Goal: Task Accomplishment & Management: Use online tool/utility

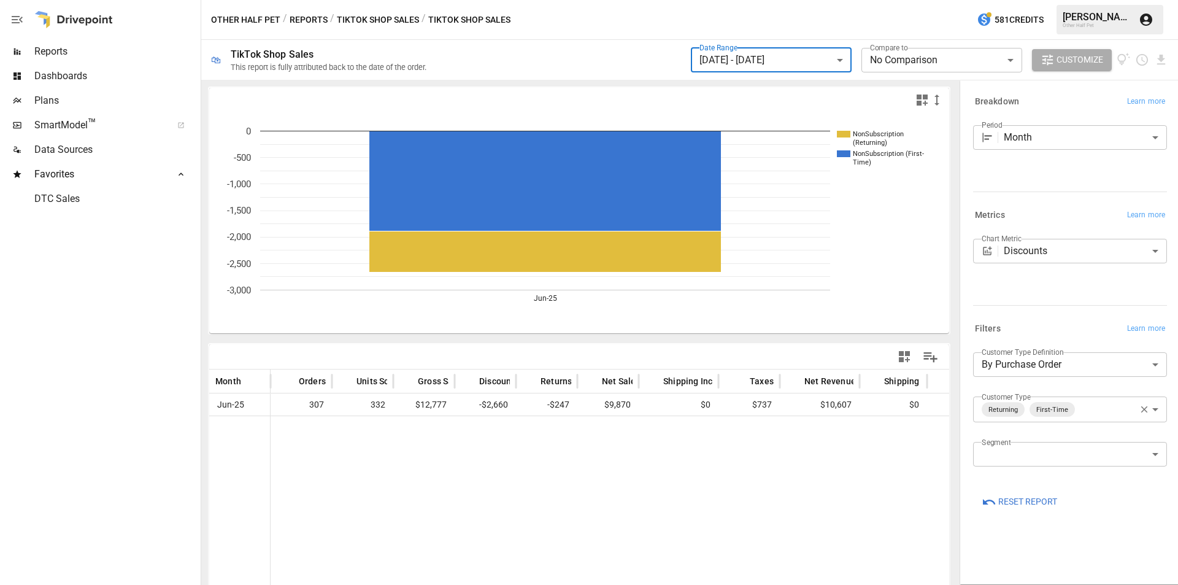
click at [305, 18] on button "Reports" at bounding box center [309, 19] width 38 height 15
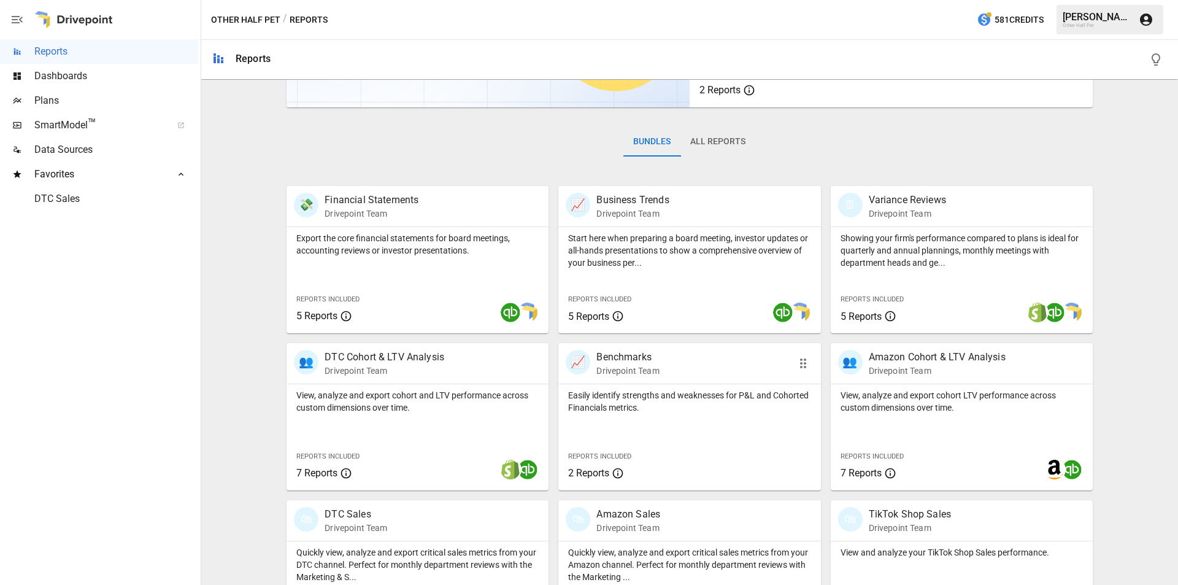
scroll to position [184, 0]
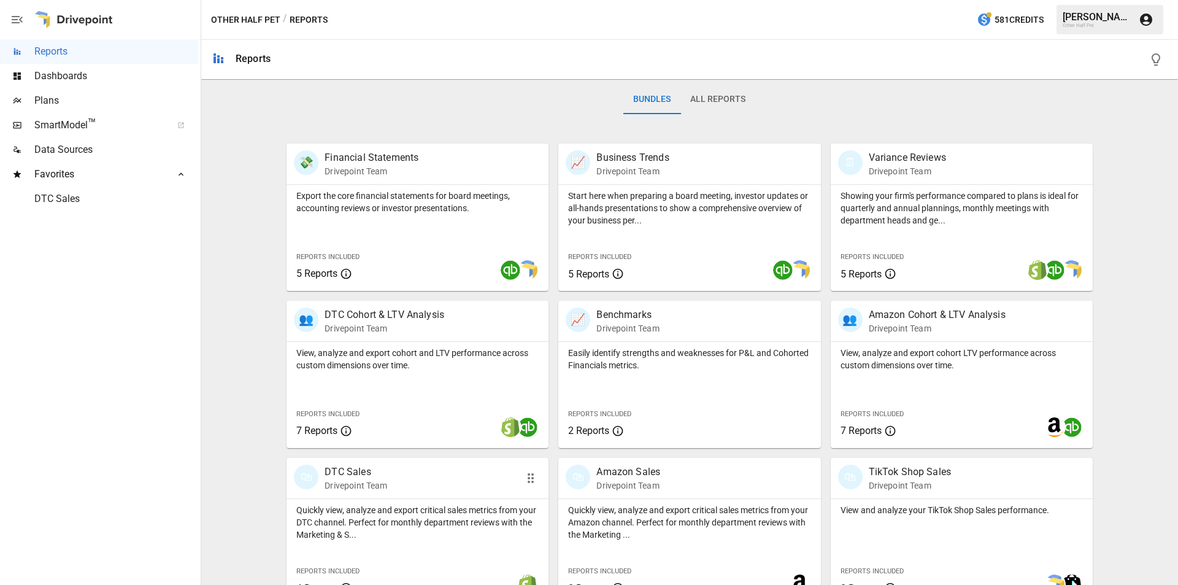
click at [358, 474] on p "DTC Sales" at bounding box center [356, 471] width 63 height 15
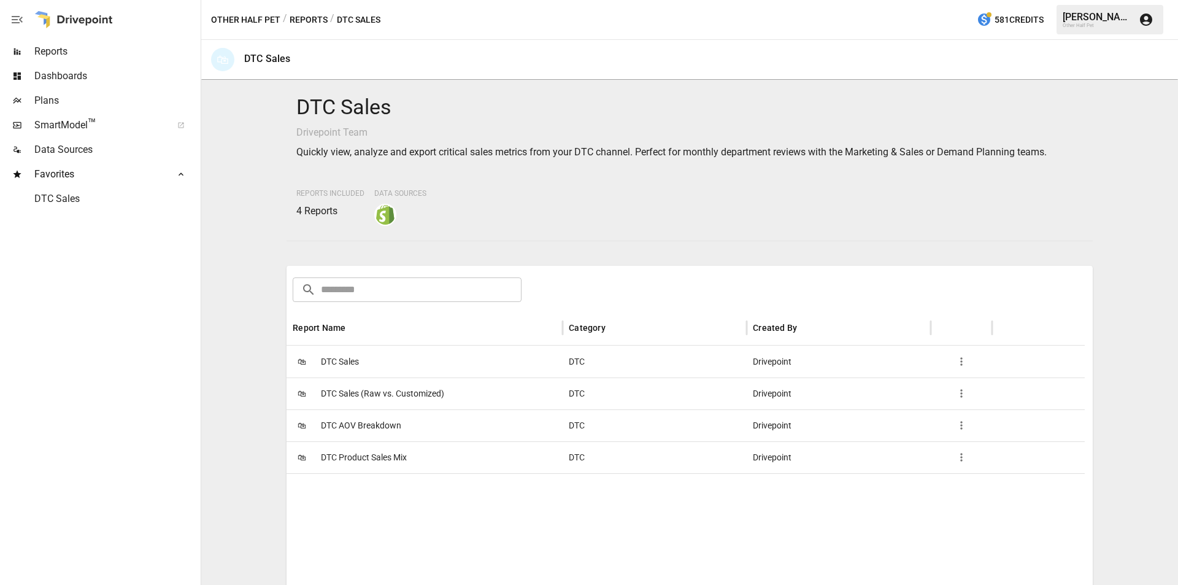
click at [345, 350] on span "DTC Sales" at bounding box center [340, 361] width 38 height 31
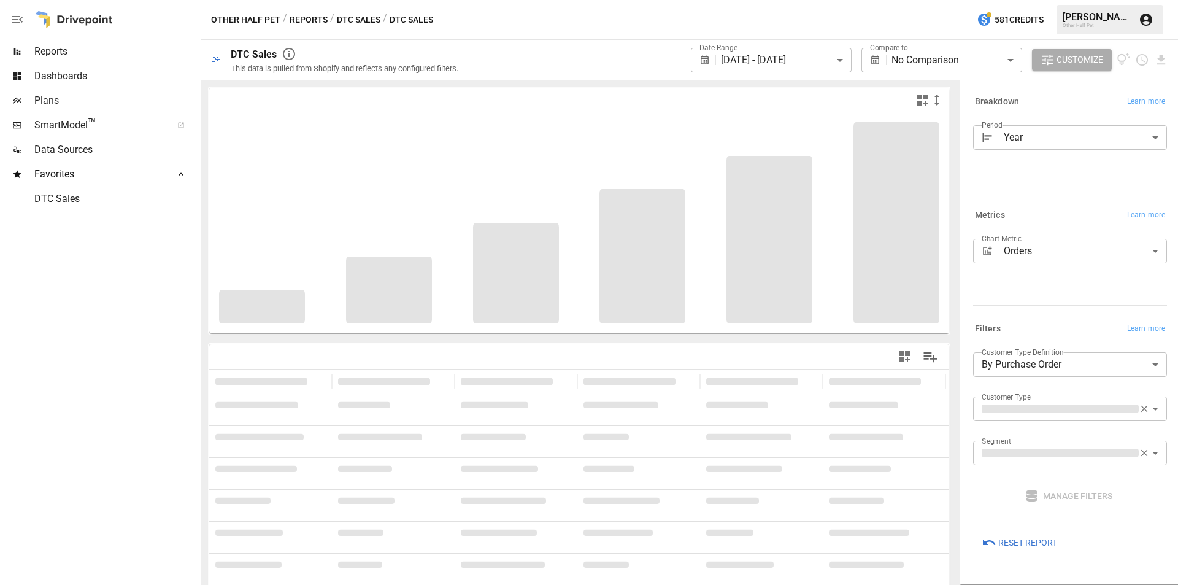
click at [775, 0] on body "**********" at bounding box center [589, 0] width 1178 height 0
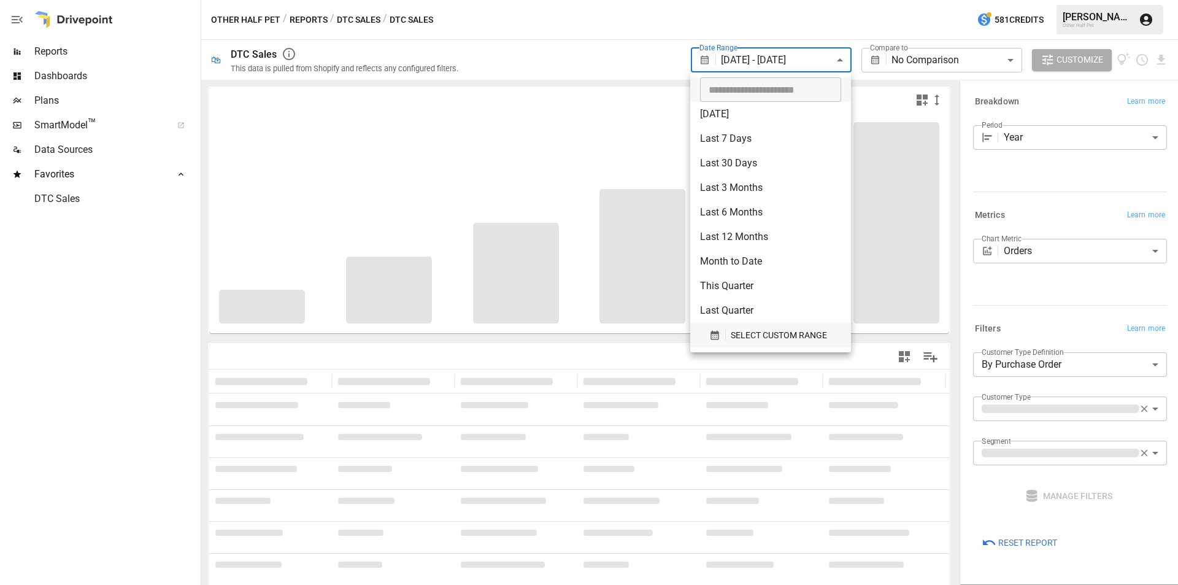
click at [772, 345] on button "SELECT CUSTOM RANGE" at bounding box center [770, 335] width 141 height 25
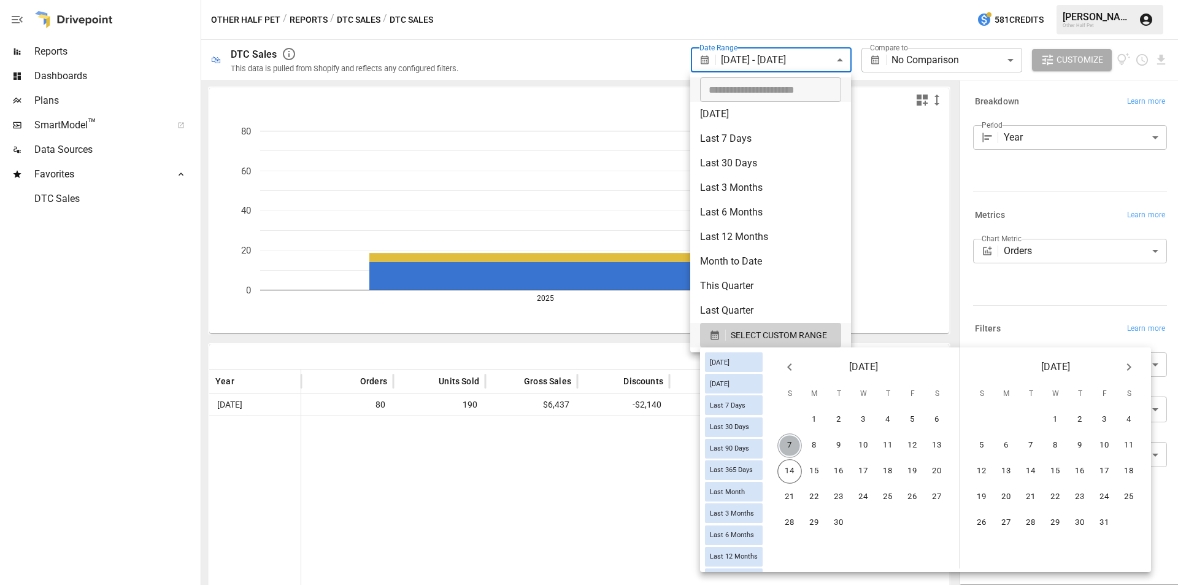
click at [796, 452] on button "7" at bounding box center [789, 445] width 25 height 25
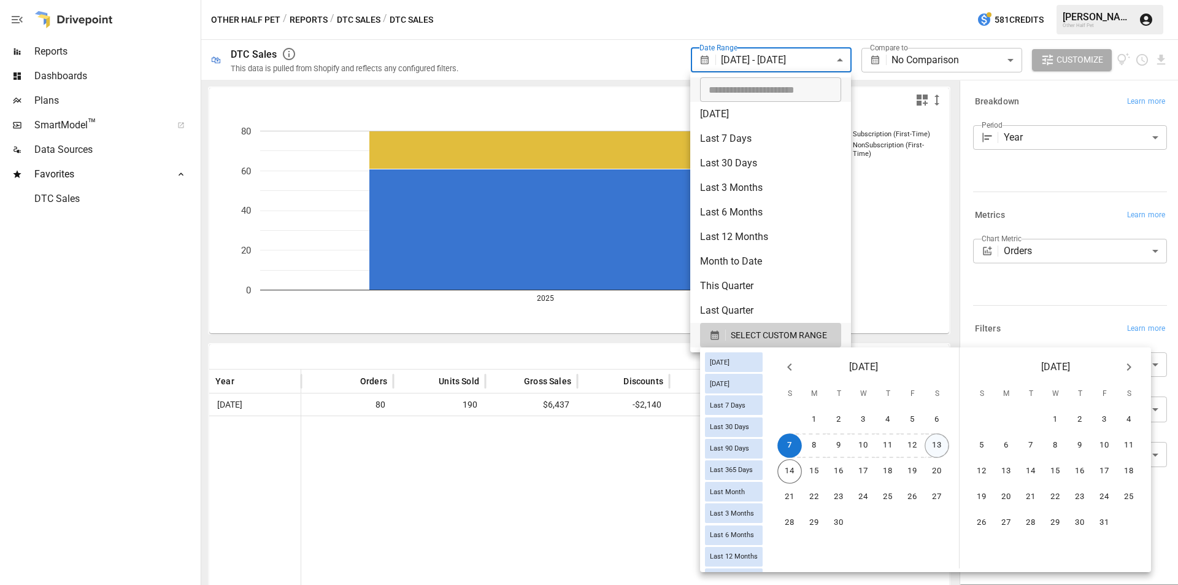
click at [949, 438] on button "13" at bounding box center [936, 445] width 25 height 25
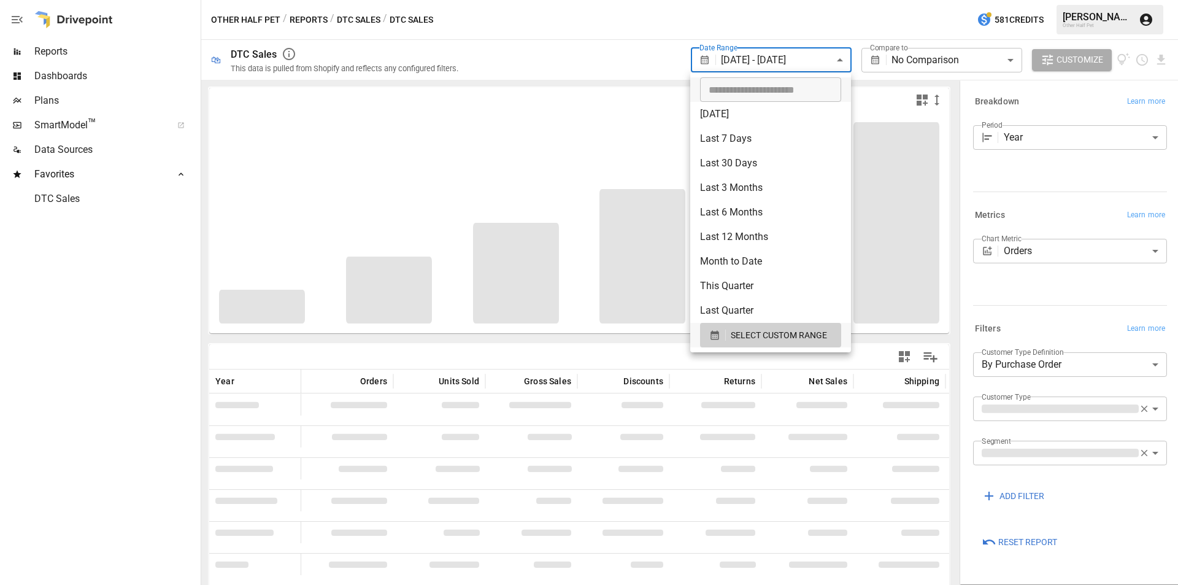
click at [748, 7] on div at bounding box center [589, 292] width 1178 height 585
